Goal: Information Seeking & Learning: Learn about a topic

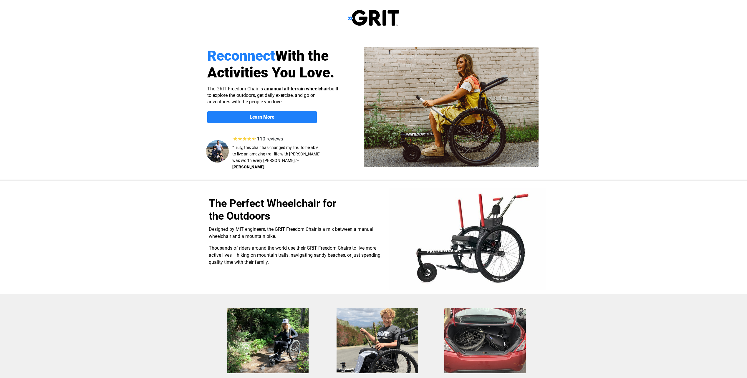
select select "US"
click at [297, 118] on span "Learn More" at bounding box center [262, 117] width 110 height 6
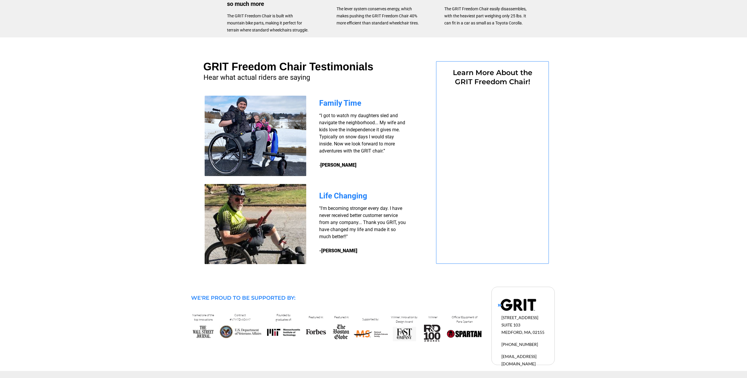
select select "US"
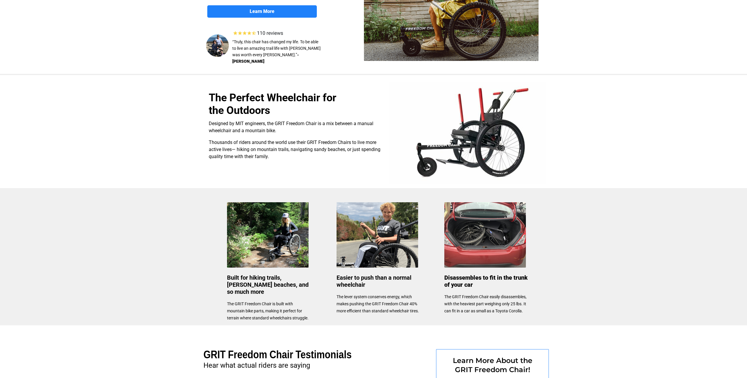
scroll to position [0, 0]
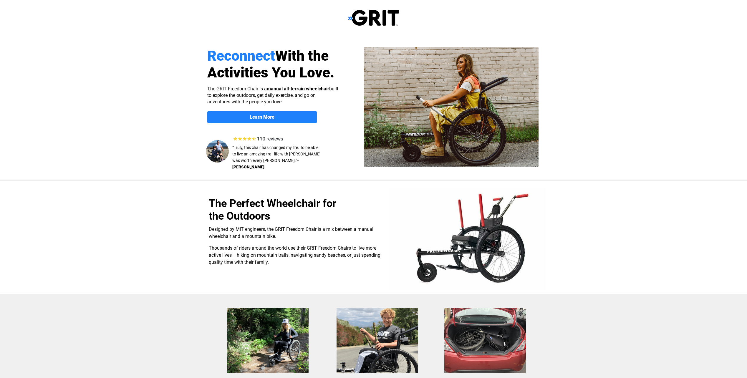
click at [386, 15] on img at bounding box center [373, 17] width 51 height 17
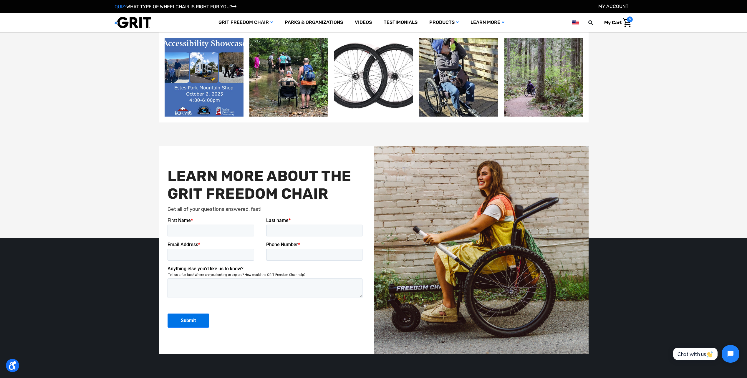
scroll to position [1443, 0]
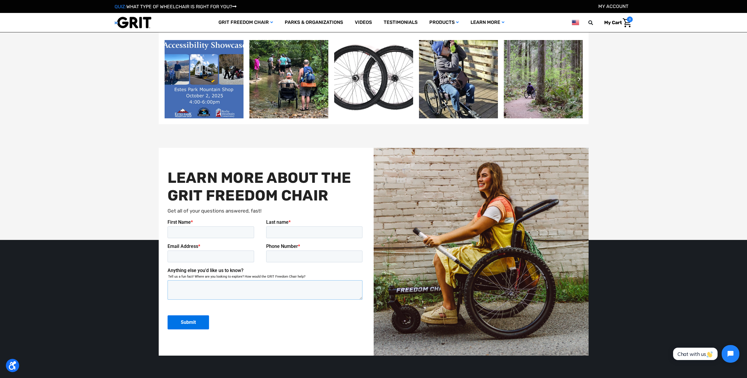
click at [278, 285] on textarea "Anything else you'd like us to know?" at bounding box center [264, 289] width 195 height 19
drag, startPoint x: 677, startPoint y: 223, endPoint x: 673, endPoint y: 210, distance: 13.2
click at [677, 219] on div "LEARN MORE ABOUT THE GRIT FREEDOM CHAIR Get all of your questions answered, fas…" at bounding box center [373, 239] width 747 height 231
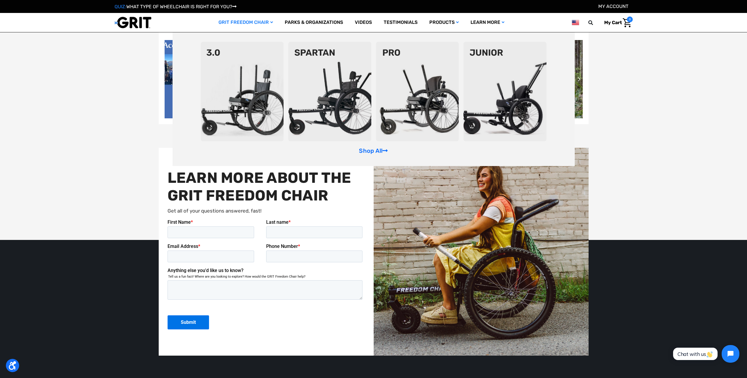
click at [317, 84] on img at bounding box center [329, 92] width 83 height 100
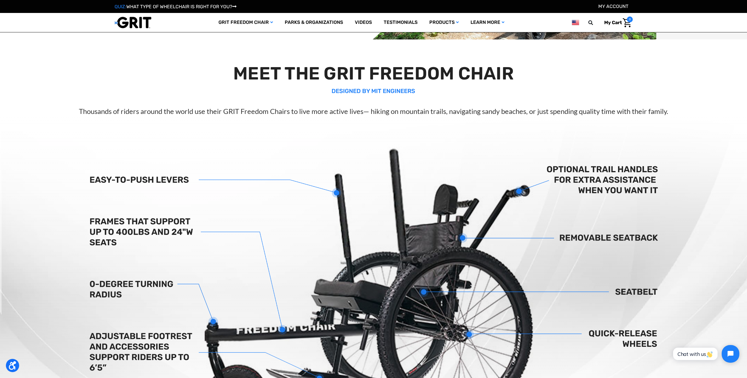
scroll to position [88, 0]
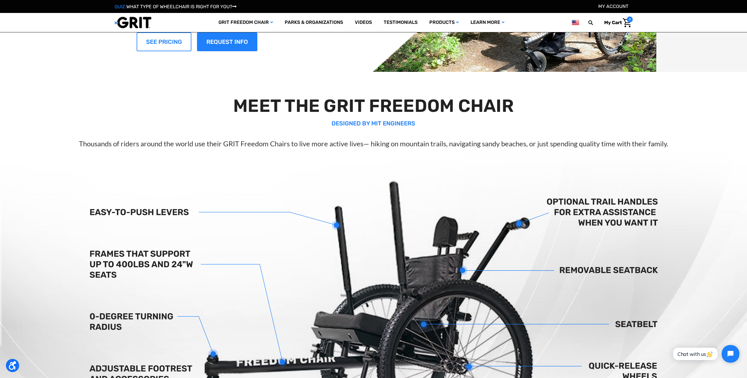
click at [160, 42] on link "SEE PRICING" at bounding box center [164, 41] width 55 height 19
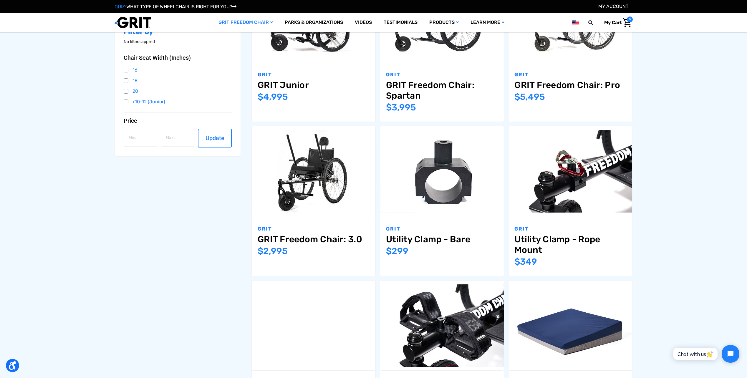
scroll to position [206, 0]
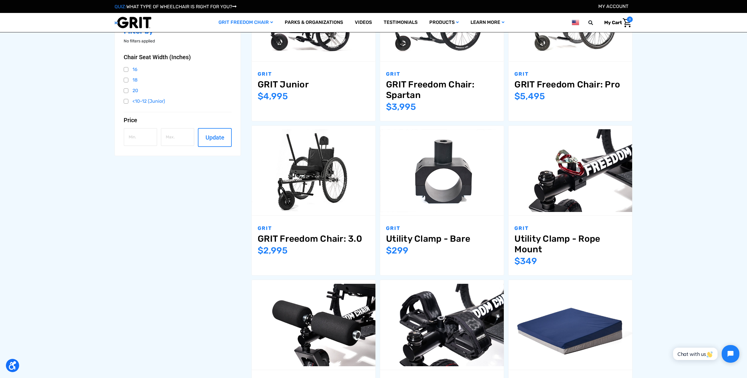
click at [720, 169] on div "GRIT Freedom Chair GRIT Freedom Chairs GRIT Freedom Chair Accessories Filter by…" at bounding box center [373, 363] width 747 height 814
click at [665, 141] on div "GRIT Freedom Chair GRIT Freedom Chairs GRIT Freedom Chair Accessories Filter by…" at bounding box center [373, 363] width 747 height 814
